Goal: Transaction & Acquisition: Purchase product/service

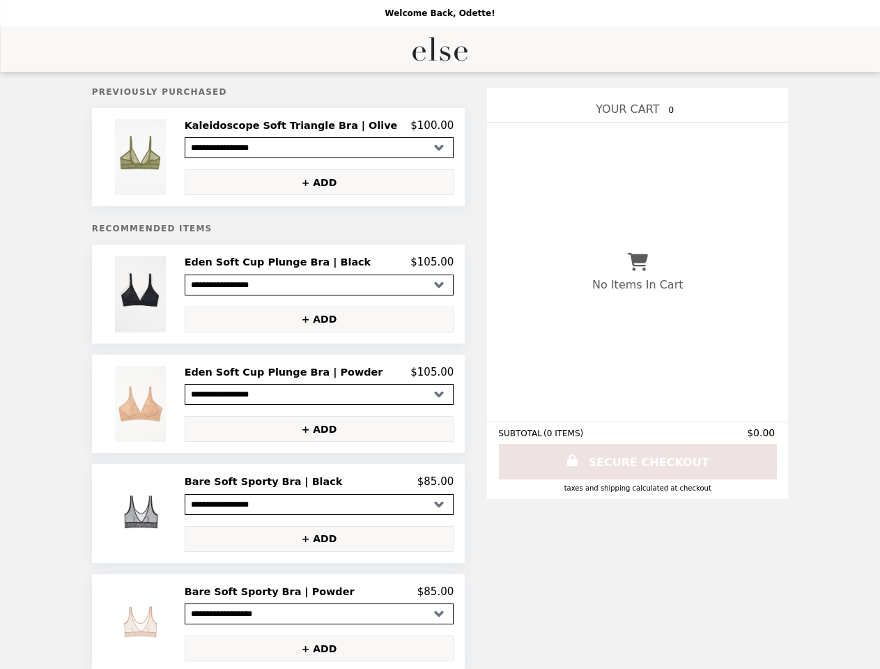
select select "**********"
click at [169, 159] on img at bounding box center [142, 157] width 54 height 76
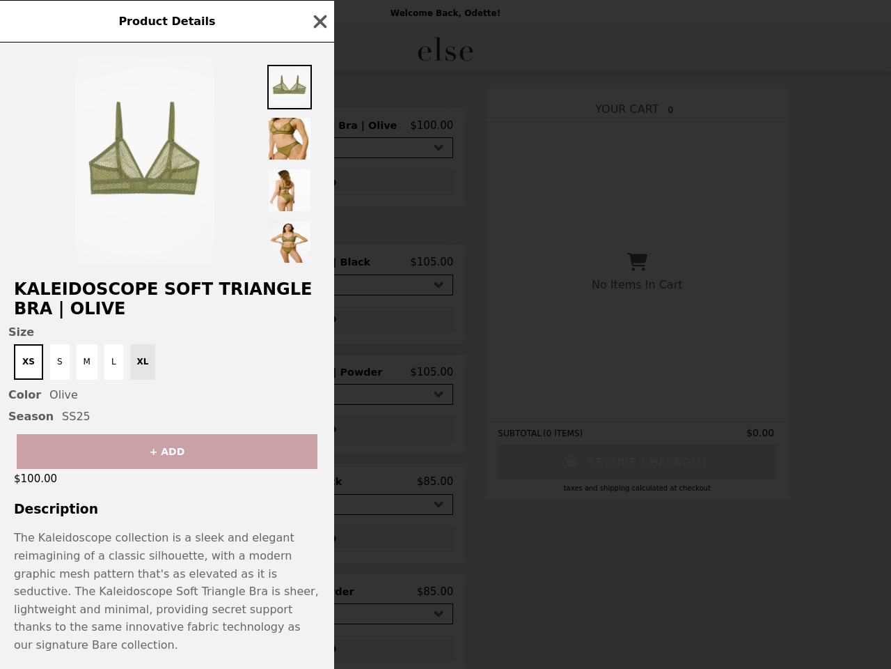
click at [319, 127] on div "Product Details Kaleidoscope Soft Triangle Bra | Olive Size XS S M L XL Color O…" at bounding box center [445, 334] width 891 height 669
click at [319, 185] on div at bounding box center [167, 153] width 334 height 223
click at [169, 298] on div "Product Details Kaleidoscope Soft Triangle Bra | Olive Size XS S M L XL Color O…" at bounding box center [445, 334] width 891 height 669
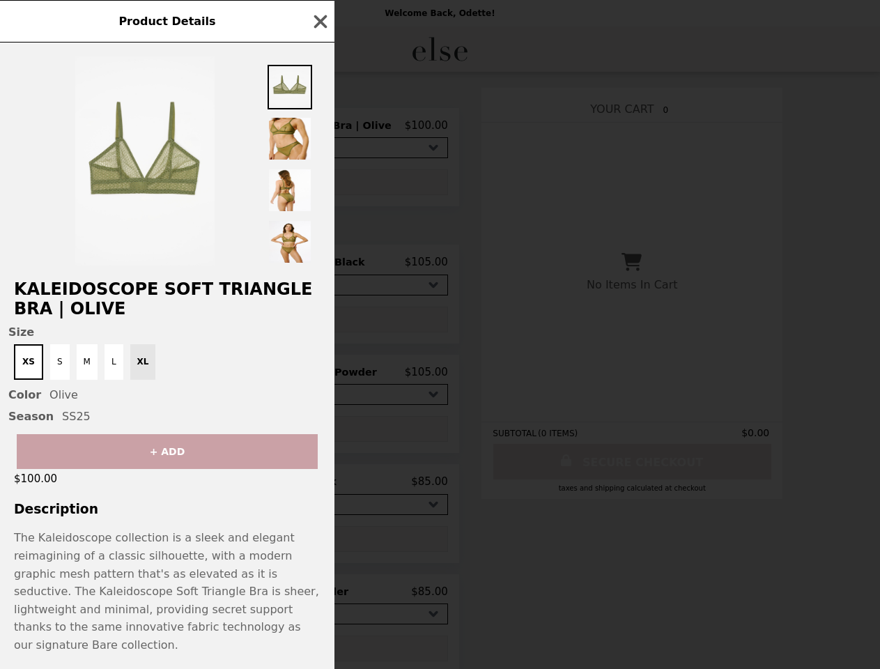
click at [319, 267] on h2 "Eden Soft Cup Plunge Bra | Black" at bounding box center [274, 262] width 192 height 13
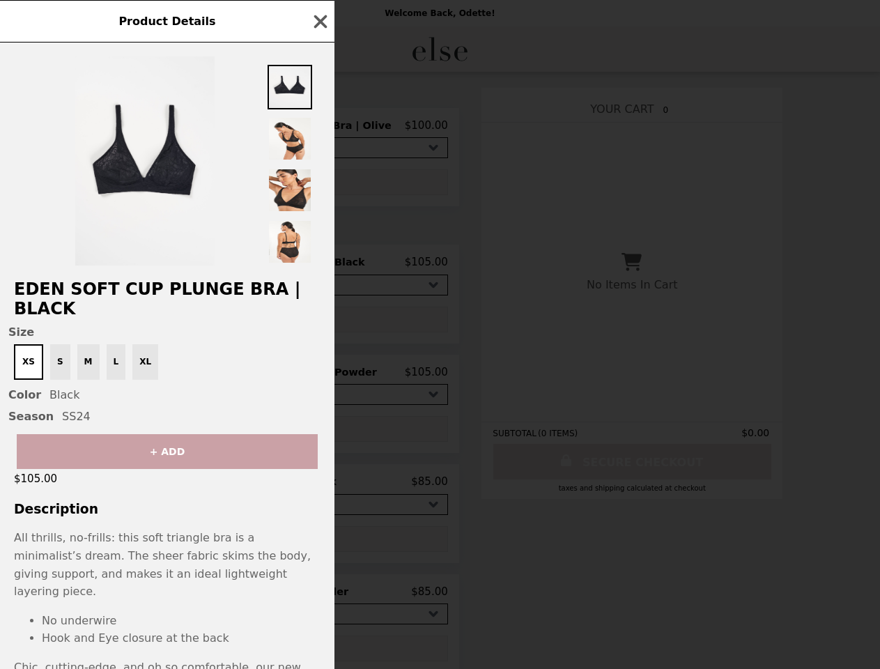
click at [319, 324] on div "Product Details Eden Soft Cup Plunge Bra | Black Size XS S M L XL Color Black S…" at bounding box center [440, 334] width 880 height 669
click at [169, 410] on div "Season SS24" at bounding box center [167, 416] width 318 height 13
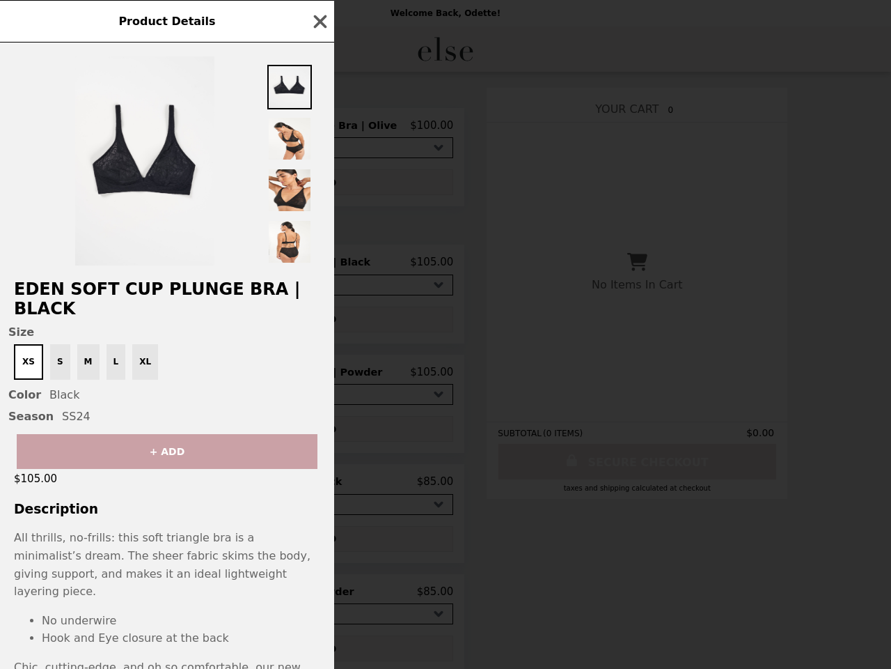
click at [319, 377] on div "Product Details Eden Soft Cup Plunge Bra | Black Size XS S M L XL Color Black S…" at bounding box center [445, 334] width 891 height 669
click at [319, 435] on div "+ ADD" at bounding box center [167, 446] width 334 height 46
click at [169, 520] on img at bounding box center [142, 513] width 54 height 76
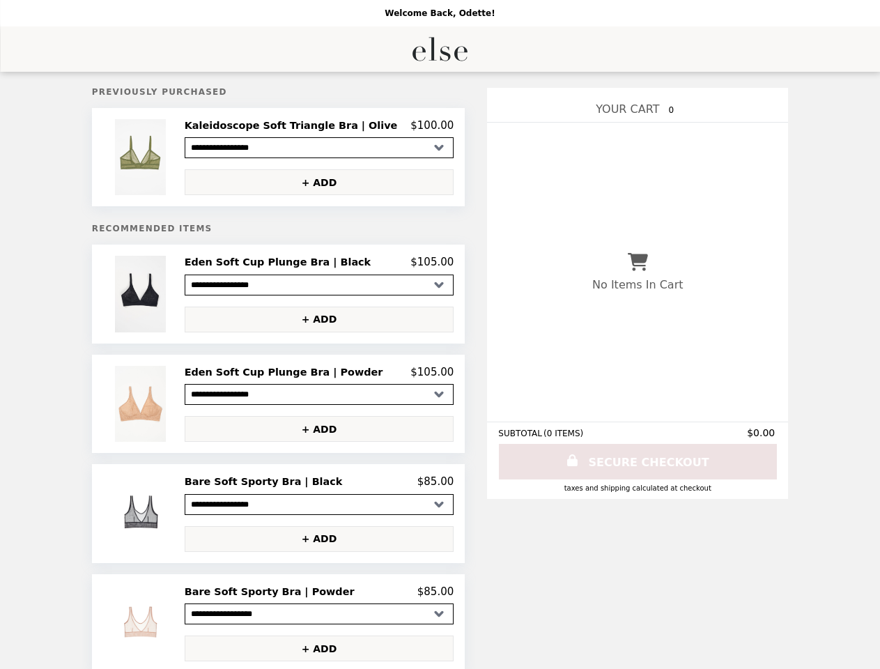
select select "**********"
